Goal: Information Seeking & Learning: Learn about a topic

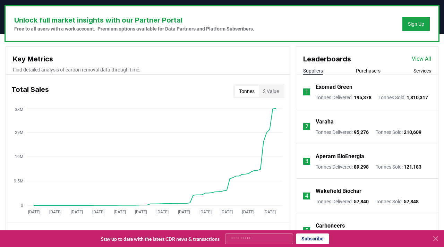
scroll to position [208, 0]
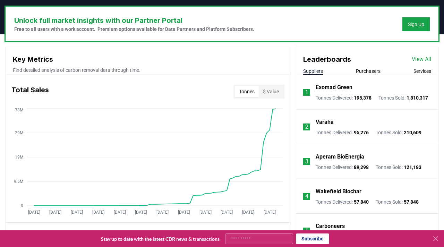
click at [362, 64] on div "Leaderboards View All" at bounding box center [367, 55] width 142 height 17
click at [362, 68] on button "Purchasers" at bounding box center [368, 71] width 25 height 7
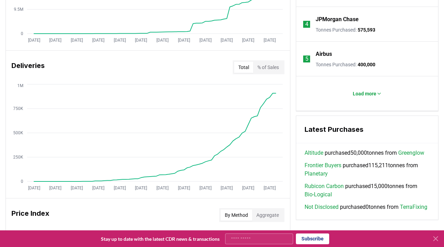
scroll to position [381, 0]
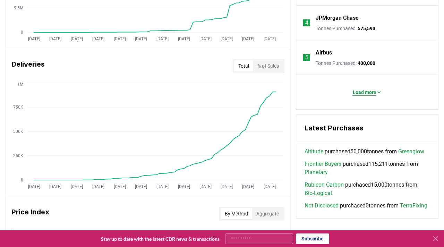
click at [367, 97] on button "Load more" at bounding box center [367, 92] width 40 height 14
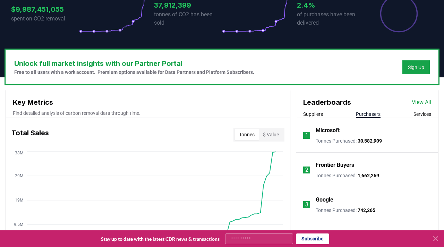
scroll to position [171, 0]
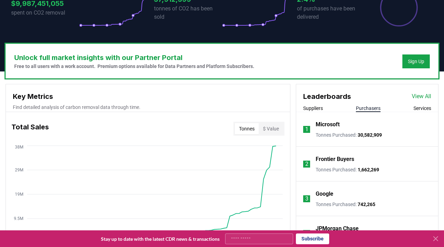
click at [323, 128] on p "Microsoft" at bounding box center [328, 124] width 24 height 8
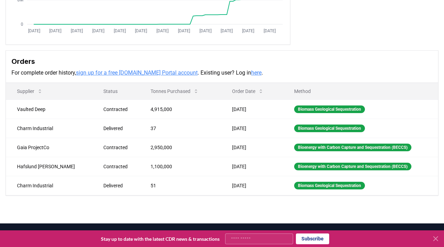
scroll to position [157, 0]
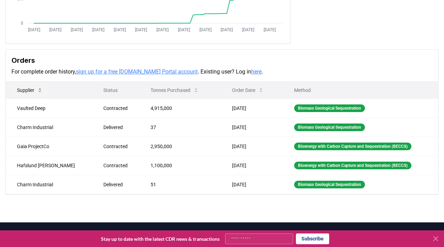
click at [43, 92] on icon at bounding box center [40, 90] width 6 height 6
click at [40, 90] on icon at bounding box center [40, 90] width 6 height 6
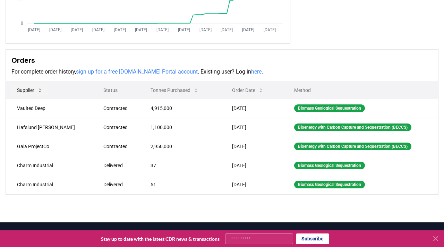
click at [40, 90] on icon at bounding box center [40, 90] width 6 height 6
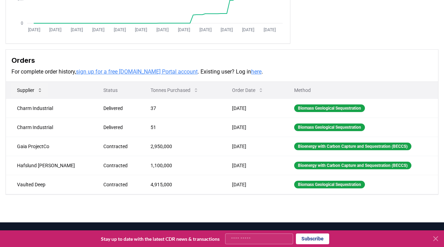
click at [40, 90] on icon at bounding box center [40, 90] width 6 height 6
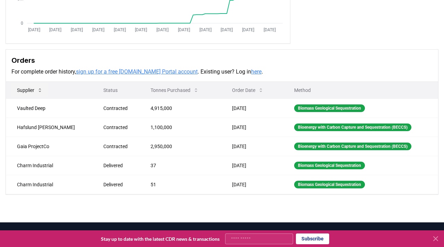
click at [40, 90] on icon at bounding box center [40, 90] width 6 height 6
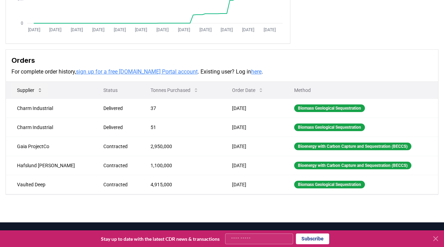
click at [40, 90] on icon at bounding box center [40, 90] width 6 height 6
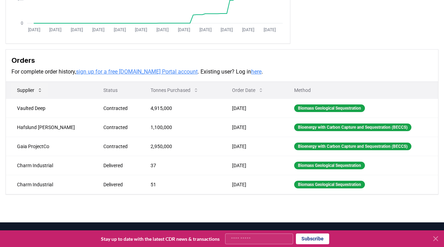
click at [40, 90] on icon at bounding box center [40, 90] width 6 height 6
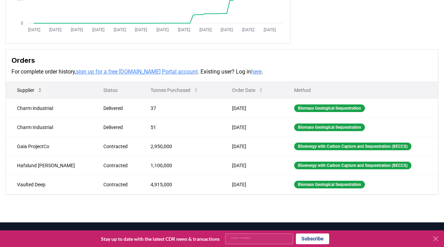
click at [40, 90] on icon at bounding box center [40, 90] width 6 height 6
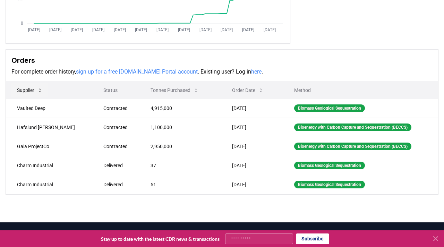
click at [40, 90] on icon at bounding box center [40, 90] width 6 height 6
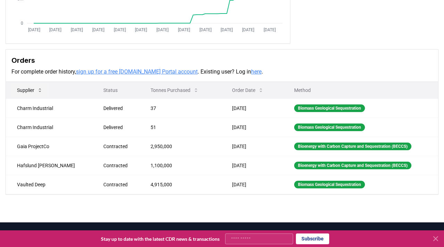
click at [40, 90] on icon at bounding box center [40, 90] width 6 height 6
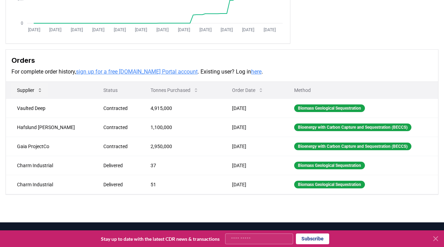
click at [40, 90] on icon at bounding box center [40, 90] width 6 height 6
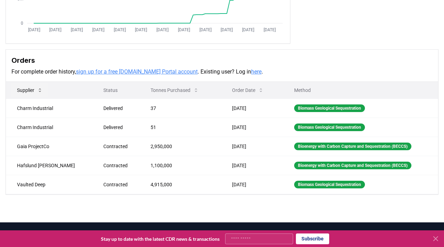
click at [41, 91] on icon at bounding box center [40, 89] width 2 height 3
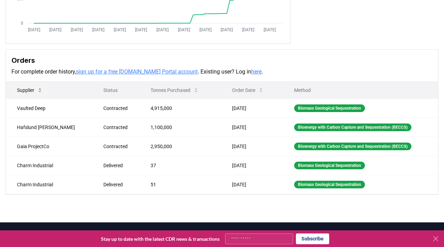
click at [41, 91] on icon at bounding box center [40, 89] width 2 height 3
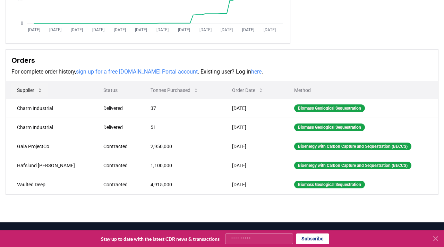
click at [41, 91] on icon at bounding box center [40, 89] width 2 height 3
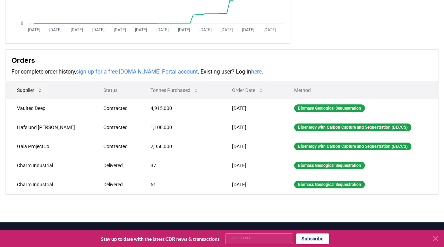
click at [41, 91] on icon at bounding box center [40, 90] width 6 height 6
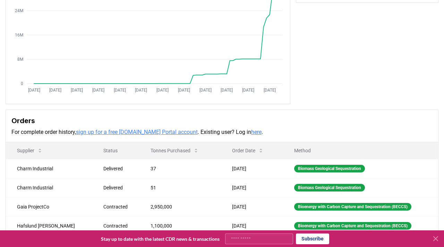
scroll to position [0, 0]
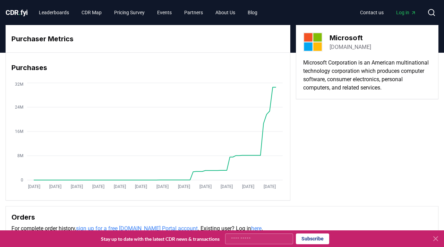
click at [406, 10] on span "Log in" at bounding box center [406, 12] width 20 height 7
